Goal: Task Accomplishment & Management: Manage account settings

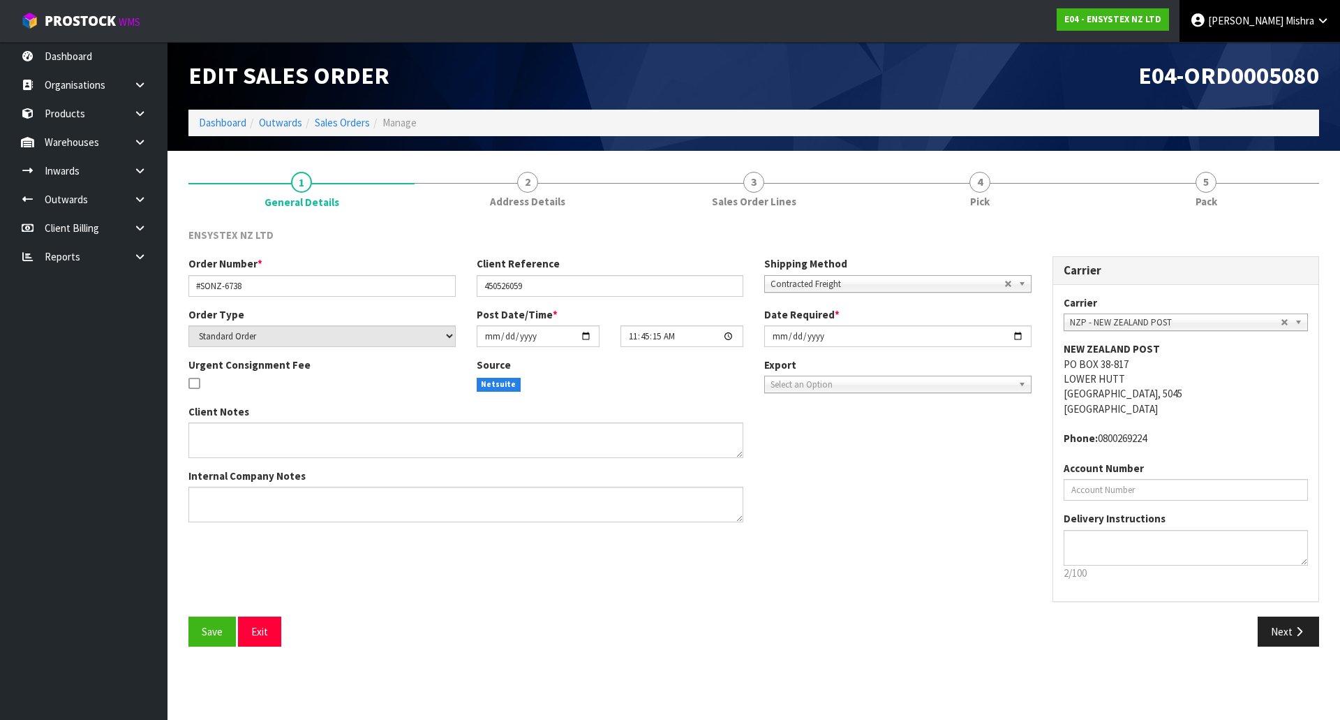
click at [1313, 19] on span "Mishra" at bounding box center [1300, 20] width 29 height 13
click at [1298, 50] on link "Logout" at bounding box center [1284, 55] width 110 height 19
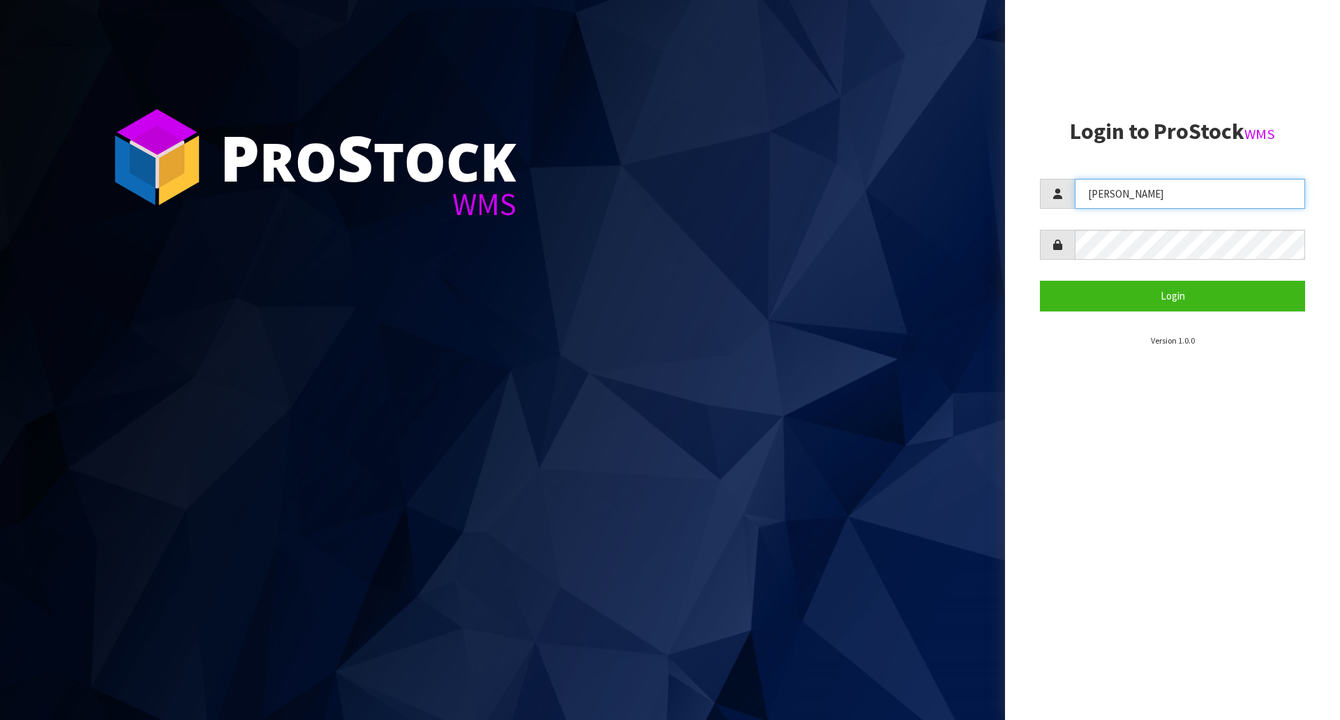
drag, startPoint x: 1197, startPoint y: 185, endPoint x: 952, endPoint y: 208, distance: 246.1
click at [952, 208] on div "P ro S tock WMS Login to ProStock WMS Lalisha Login Version 1.0.0" at bounding box center [670, 360] width 1340 height 720
type input "MEENA"
drag, startPoint x: 1120, startPoint y: 191, endPoint x: 984, endPoint y: 230, distance: 141.0
click at [984, 230] on div "P ro S tock WMS Login to ProStock WMS MEENA Login Version 1.0.0" at bounding box center [670, 360] width 1340 height 720
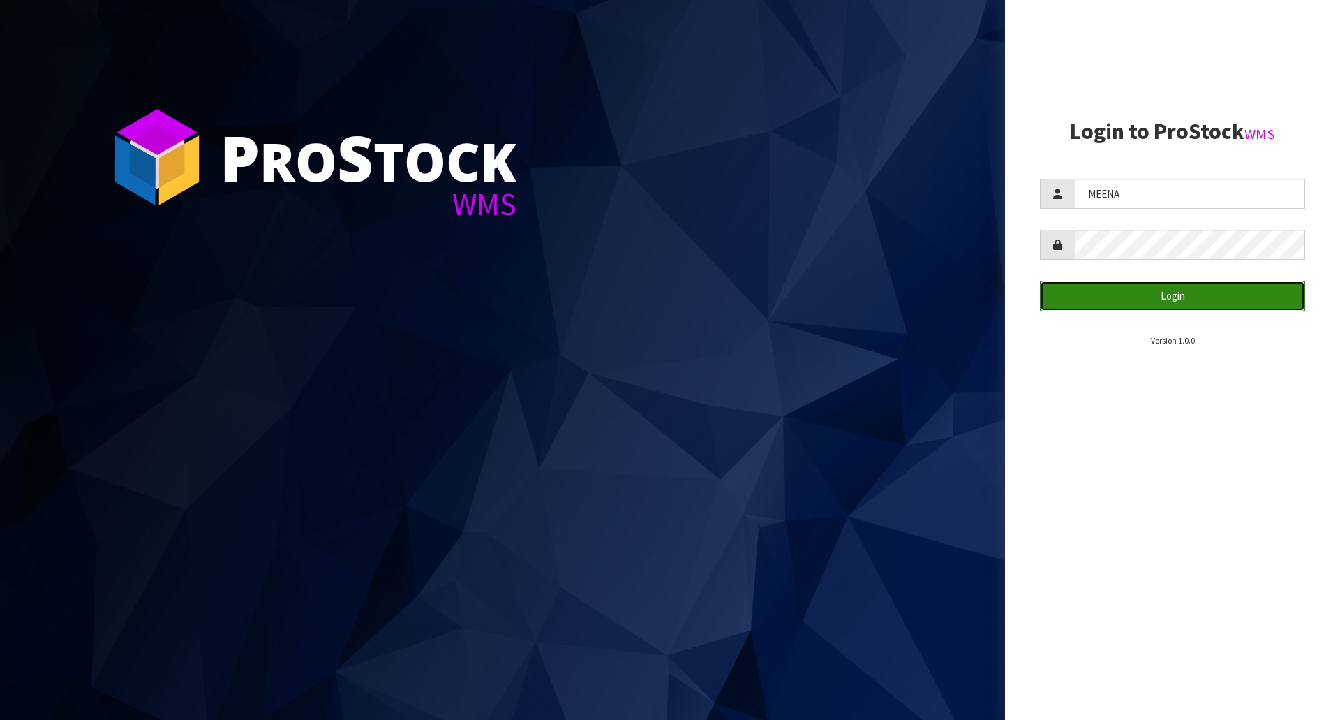
click at [1063, 300] on button "Login" at bounding box center [1172, 296] width 265 height 30
